Goal: Information Seeking & Learning: Understand process/instructions

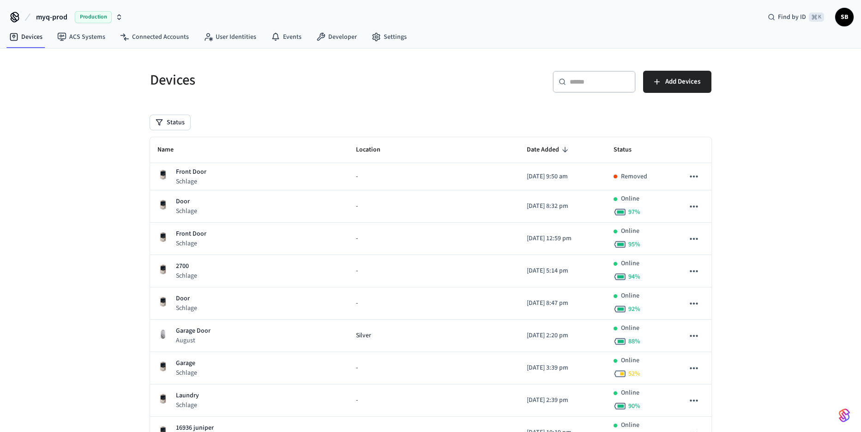
click at [67, 20] on button "myq-prod Production" at bounding box center [79, 16] width 92 height 19
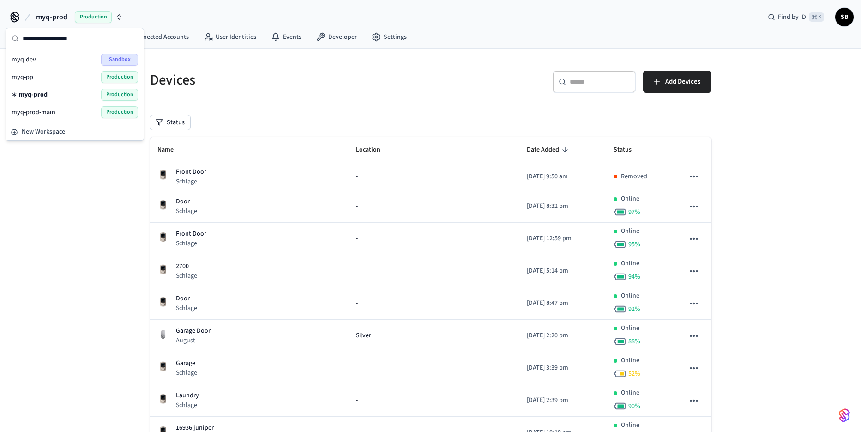
click at [42, 62] on div "myq-dev Sandbox" at bounding box center [75, 60] width 127 height 12
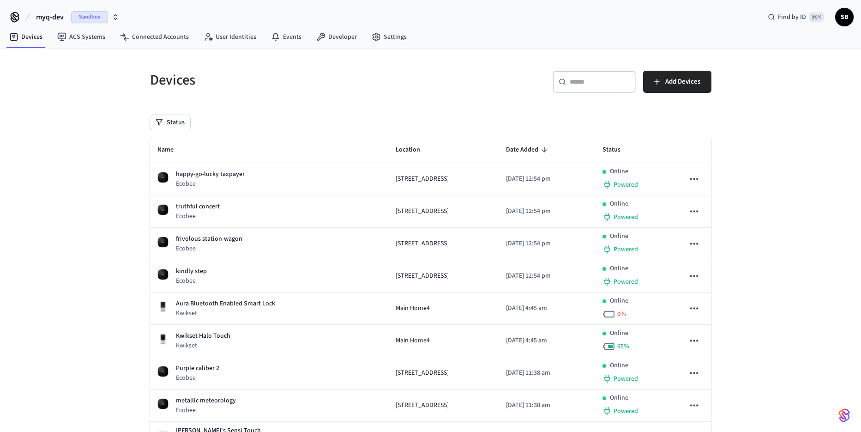
click at [344, 37] on link "Developer" at bounding box center [336, 37] width 55 height 17
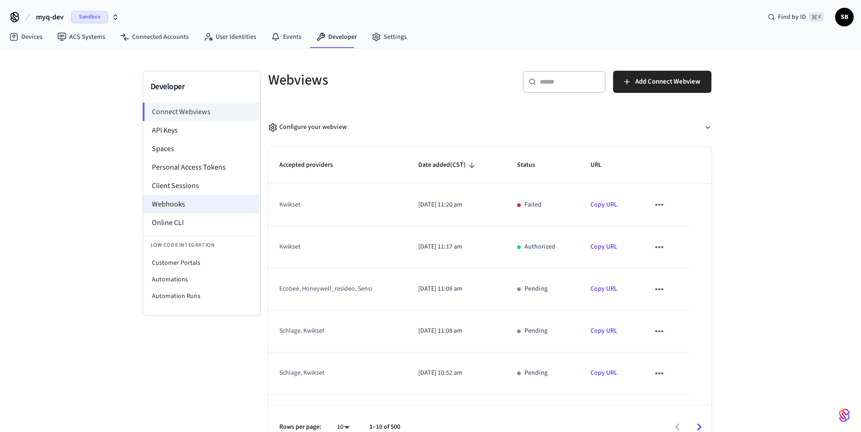
click at [177, 204] on li "Webhooks" at bounding box center [201, 204] width 117 height 18
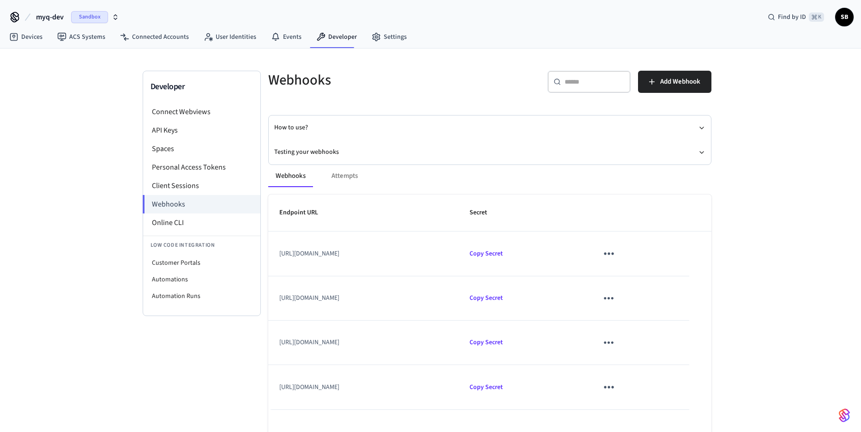
click at [309, 154] on div "Webhooks Attempts Endpoint URL Secret [URL][DOMAIN_NAME] Copy Secret [URL][DOMA…" at bounding box center [484, 325] width 454 height 343
click at [311, 151] on button "Testing your webhooks" at bounding box center [489, 152] width 431 height 24
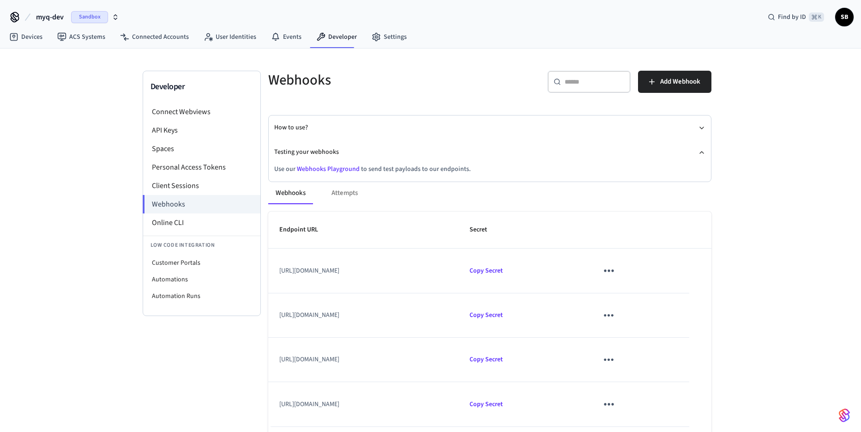
click at [334, 166] on link "Webhooks Playground" at bounding box center [328, 168] width 63 height 9
